Goal: Task Accomplishment & Management: Use online tool/utility

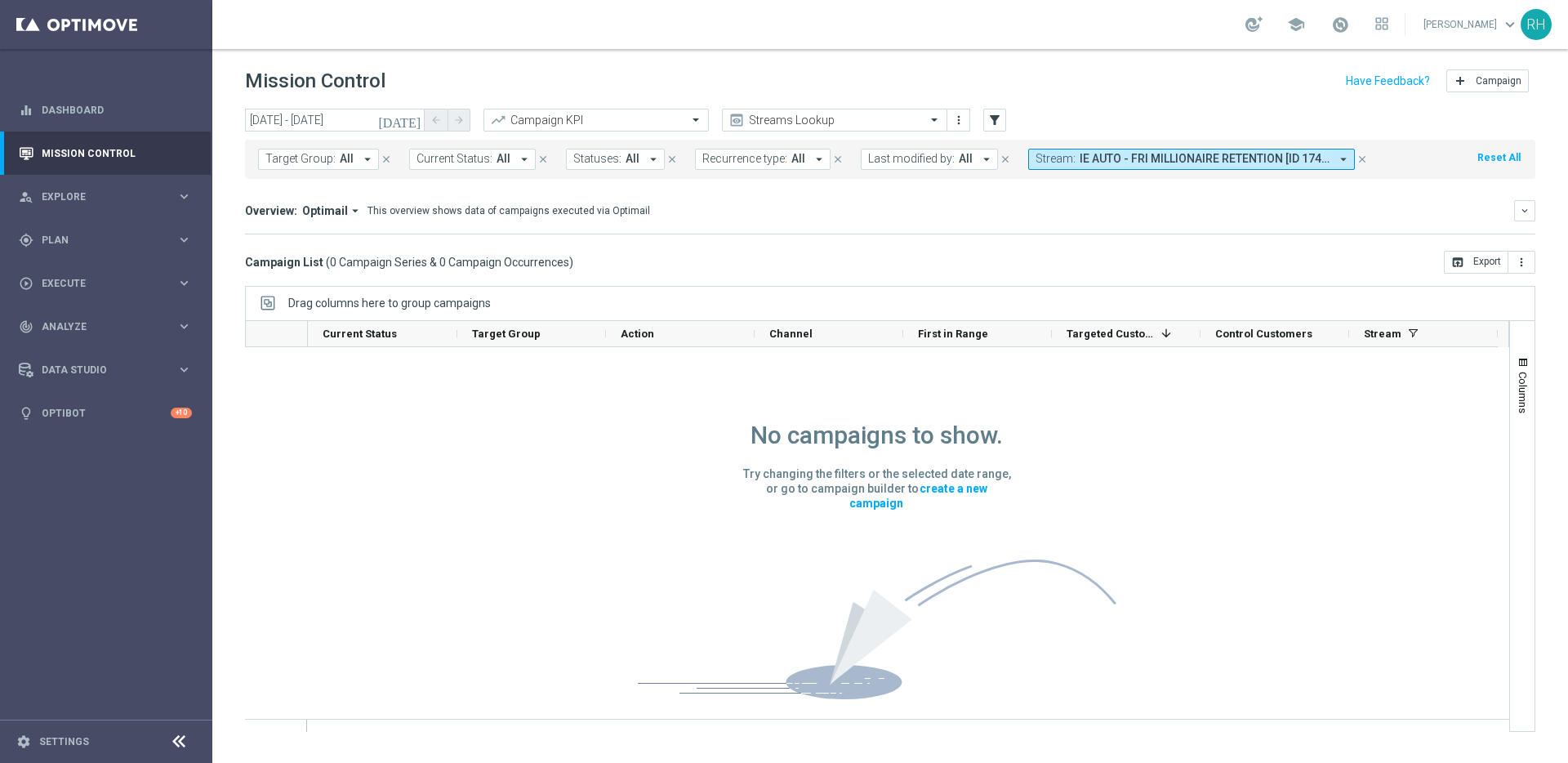
click at [1356, 163] on icon "close" at bounding box center [1362, 159] width 11 height 11
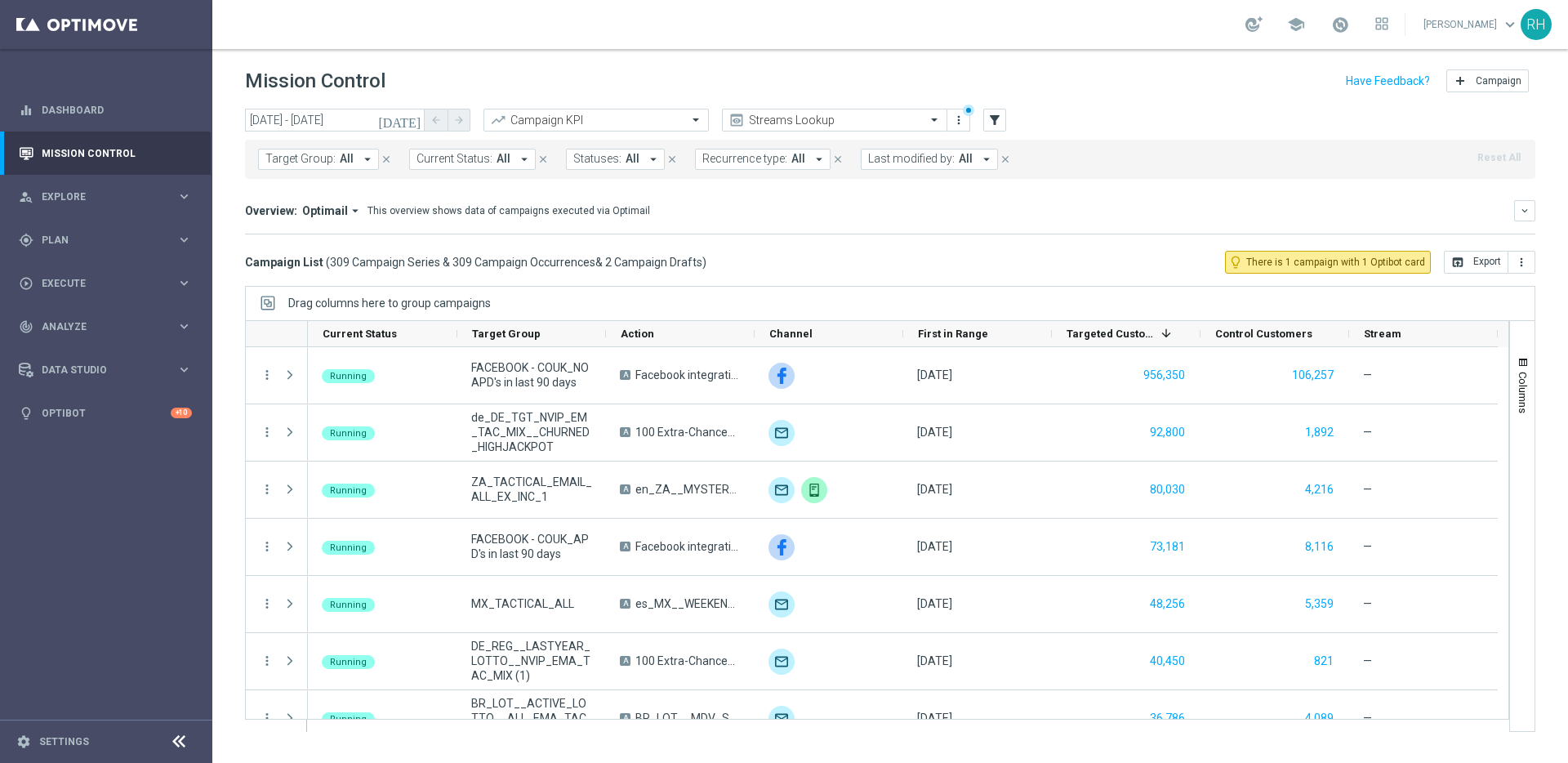
click at [1349, 153] on div "Target Group: All arrow_drop_down close Current Status: All arrow_drop_down clo…" at bounding box center [890, 159] width 1290 height 39
